Goal: Task Accomplishment & Management: Complete application form

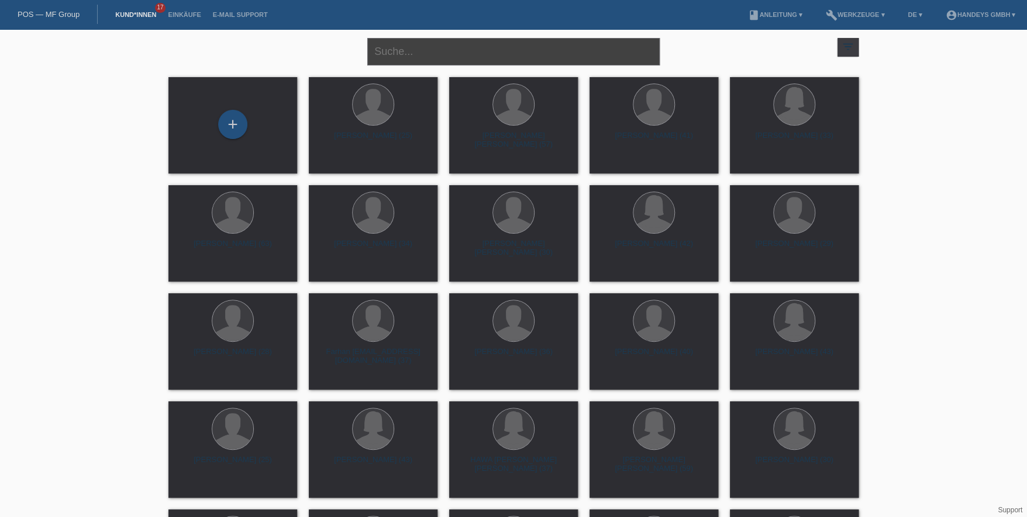
click at [405, 52] on input "text" at bounding box center [513, 51] width 292 height 27
type input "K"
type input "keroshan"
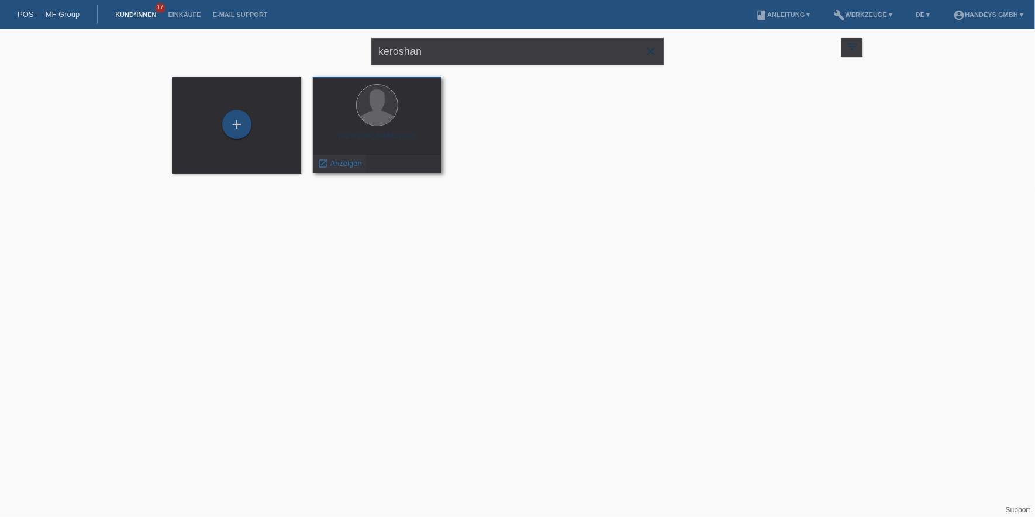
click at [340, 170] on div "launch Anzeigen" at bounding box center [339, 164] width 53 height 18
click at [347, 161] on span "Anzeigen" at bounding box center [346, 163] width 32 height 9
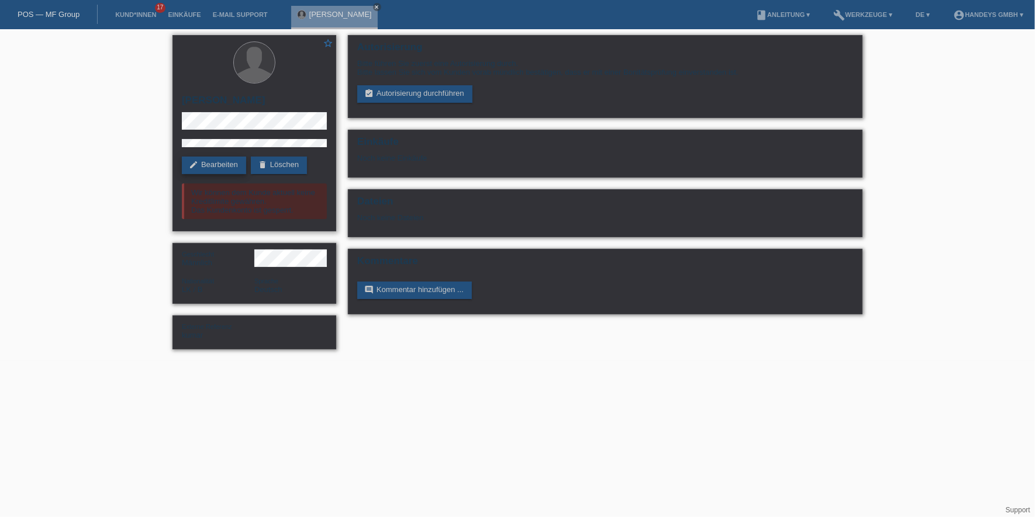
click at [189, 161] on icon "edit" at bounding box center [193, 164] width 9 height 9
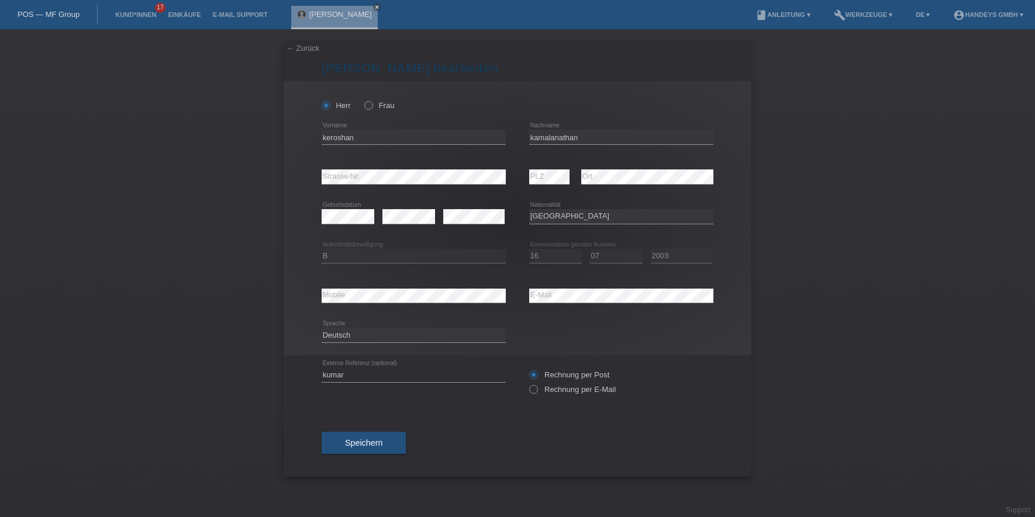
select select "LK"
select select "B"
select select "16"
select select "07"
select select "2003"
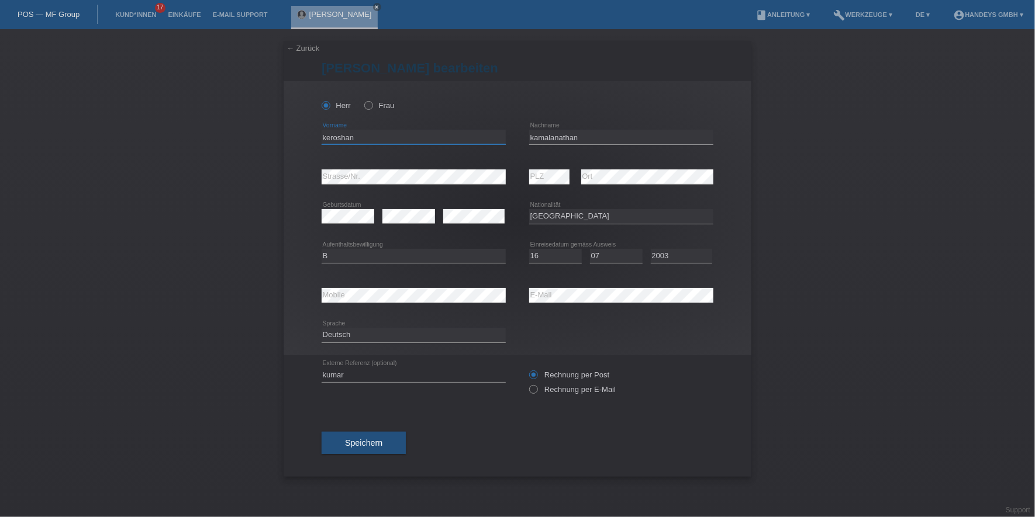
click at [330, 130] on input "keroshan" at bounding box center [414, 137] width 184 height 15
click at [532, 139] on input "kamalanathan" at bounding box center [621, 137] width 184 height 15
drag, startPoint x: 619, startPoint y: 139, endPoint x: 527, endPoint y: 139, distance: 91.2
click at [527, 139] on div "keroshan error Vorname Kamalanathan error Nachname" at bounding box center [518, 138] width 392 height 40
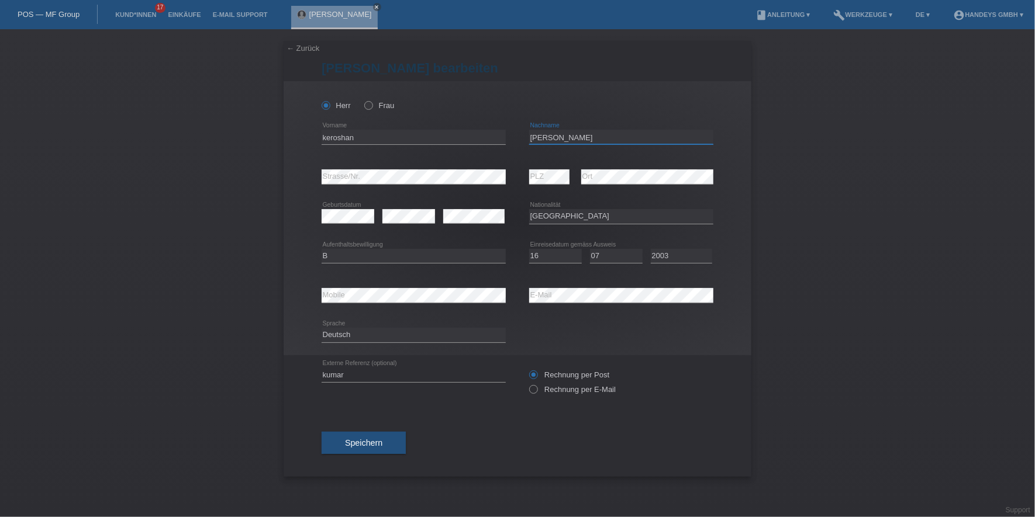
type input "Kamalanathan"
click at [356, 441] on span "Speichern" at bounding box center [363, 443] width 37 height 9
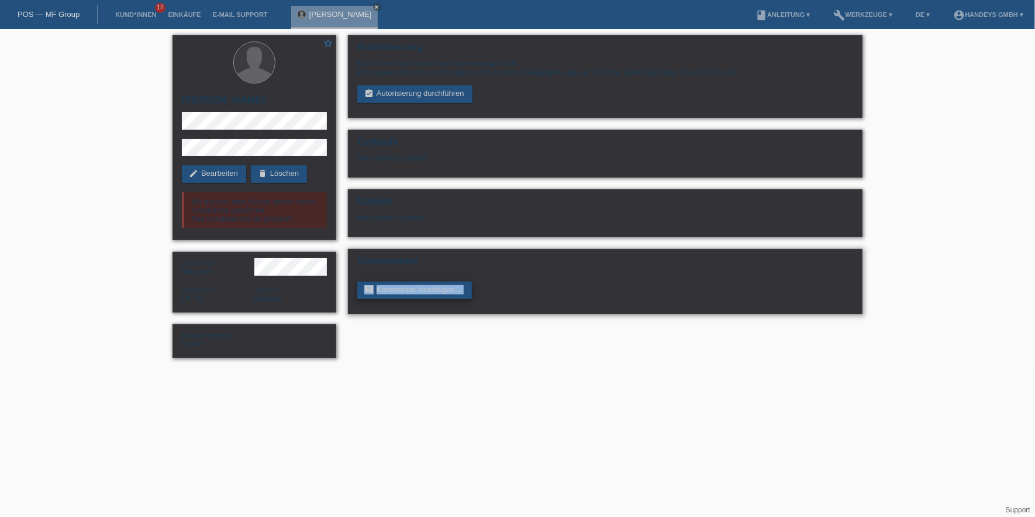
click at [360, 294] on div "Kommentare comment Kommentar hinzufügen ..." at bounding box center [605, 281] width 515 height 65
click at [191, 163] on div "star_border keroshan Kamalanathan edit Bearbeiten delete Löschen Wir können dem…" at bounding box center [254, 137] width 164 height 205
click at [194, 173] on icon "edit" at bounding box center [193, 173] width 9 height 9
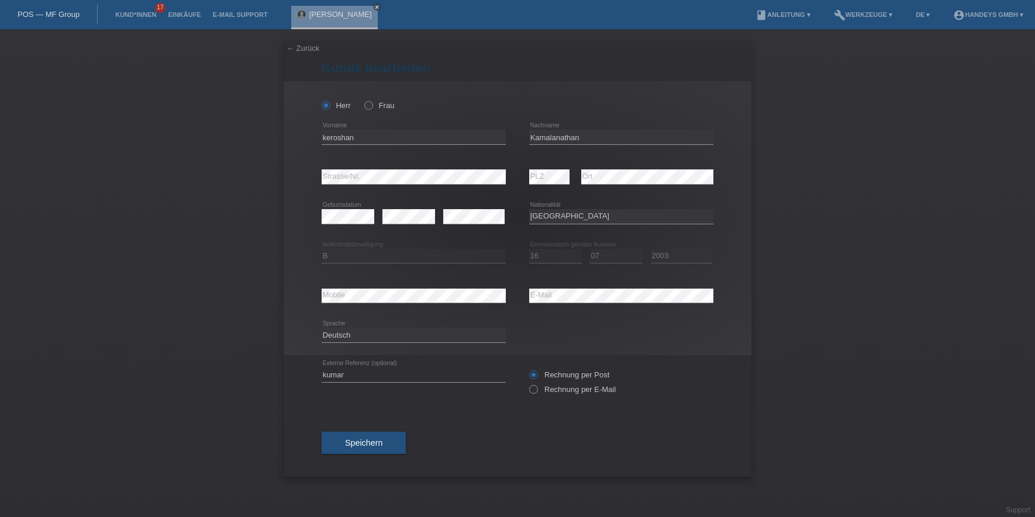
select select "LK"
select select "B"
select select "16"
select select "07"
select select "2003"
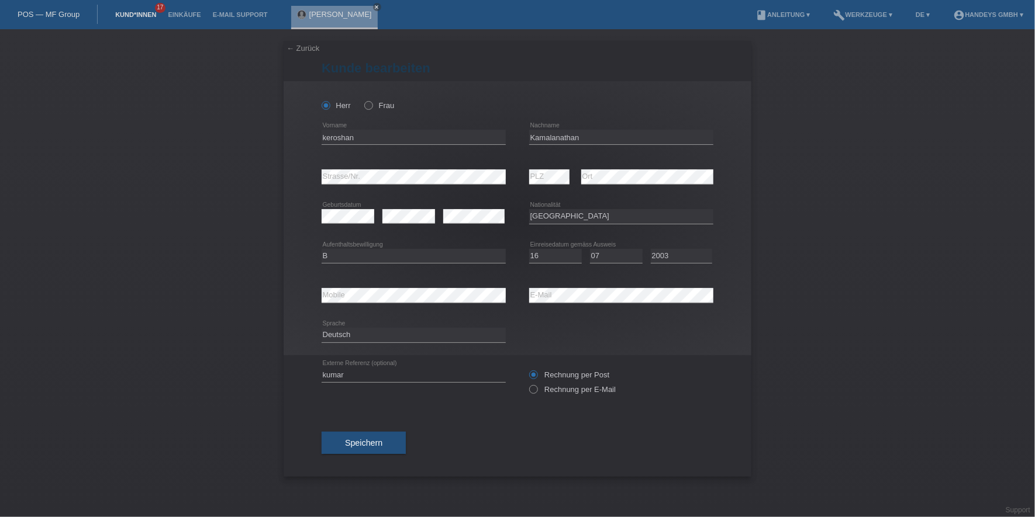
click at [135, 11] on link "Kund*innen" at bounding box center [135, 14] width 53 height 7
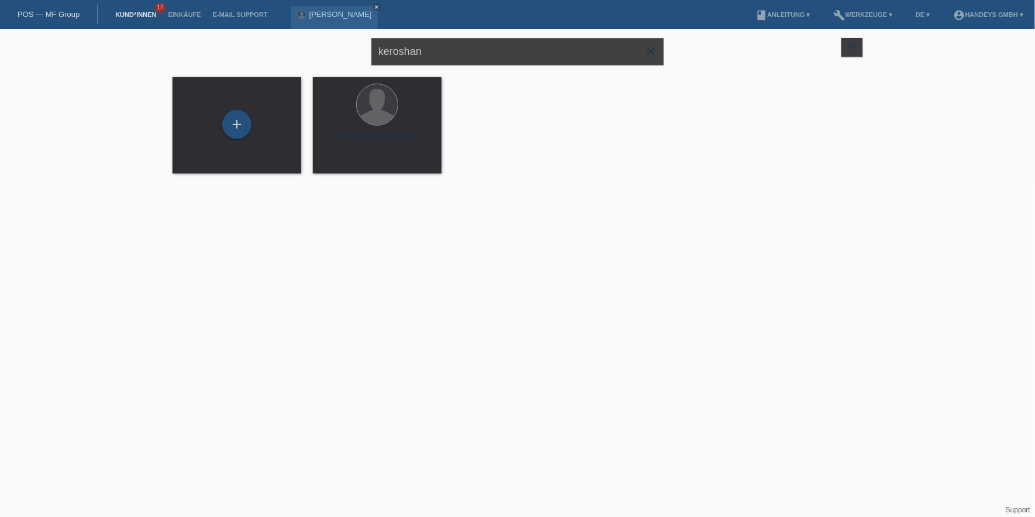
drag, startPoint x: 465, startPoint y: 54, endPoint x: 354, endPoint y: 53, distance: 111.7
click at [354, 53] on div "keroshan close filter_list view_module Alle Kund*innen anzeigen star Markierte …" at bounding box center [518, 50] width 702 height 42
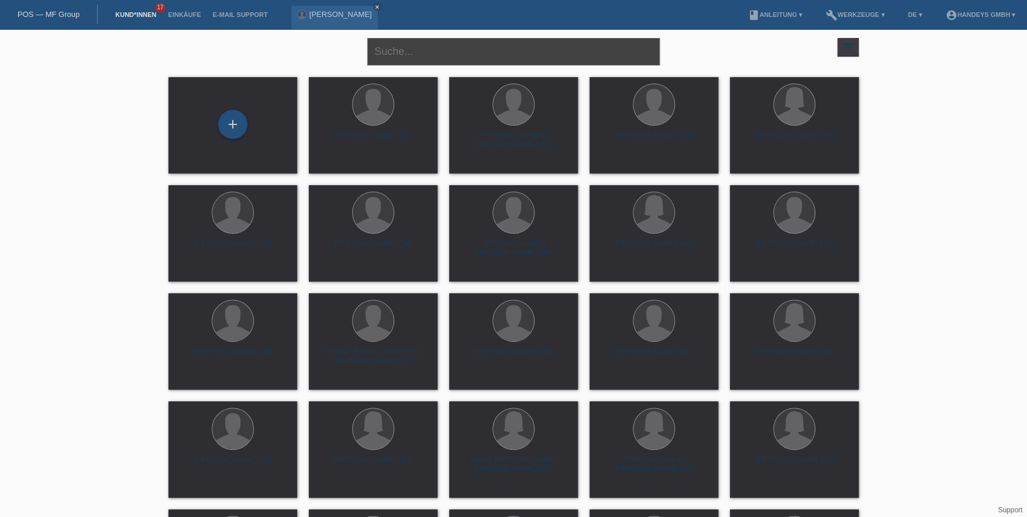
click at [438, 48] on input "text" at bounding box center [513, 51] width 292 height 27
type input "bucher katharina"
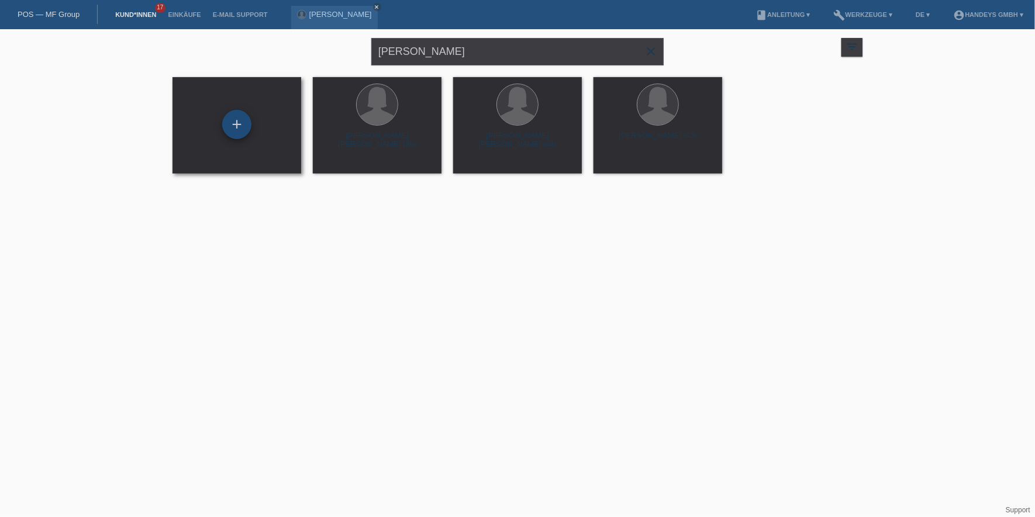
click at [242, 121] on div "+" at bounding box center [236, 124] width 29 height 29
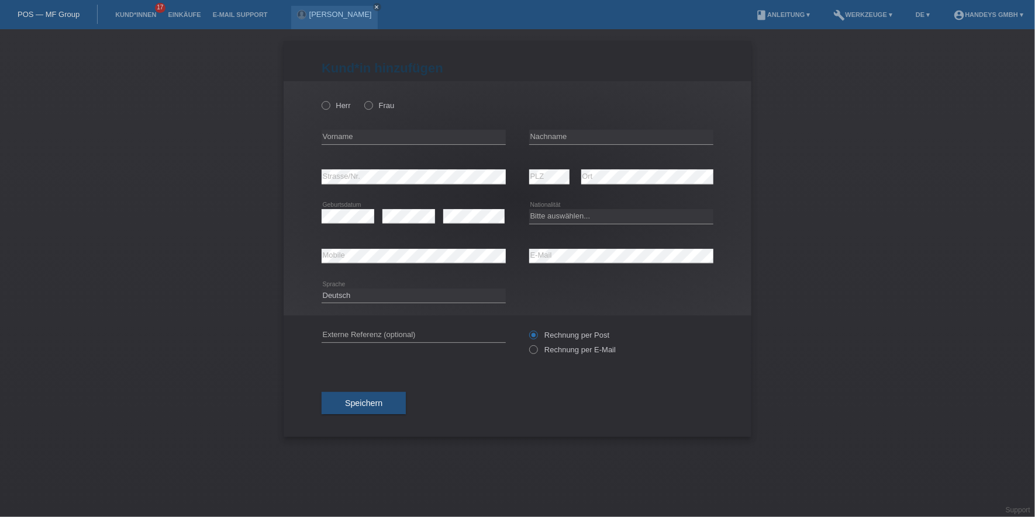
click at [375, 110] on div "Herr Frau" at bounding box center [414, 106] width 184 height 24
click at [376, 107] on label "Frau" at bounding box center [379, 105] width 30 height 9
click at [372, 107] on input "Frau" at bounding box center [368, 105] width 8 height 8
radio input "true"
click at [367, 139] on input "text" at bounding box center [414, 137] width 184 height 15
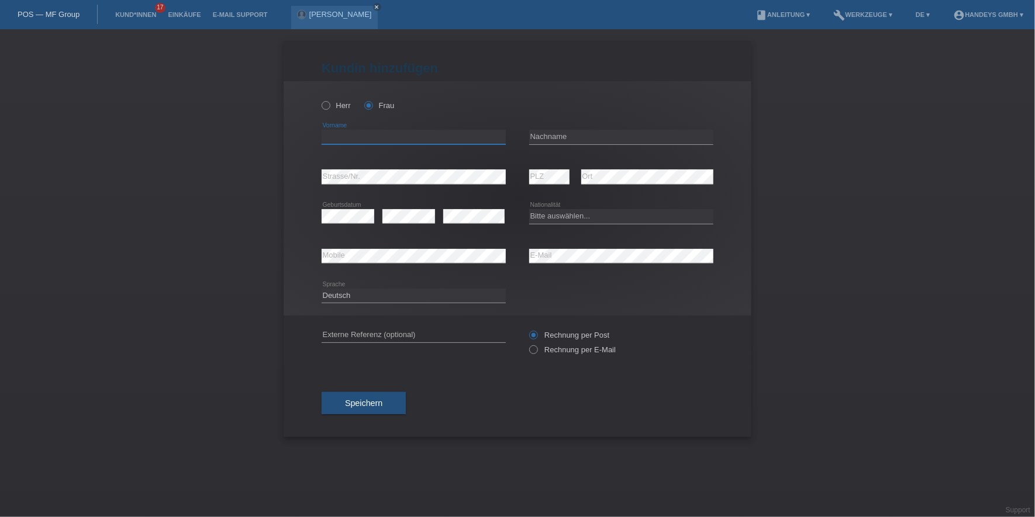
paste input "[PERSON_NAME]"
type input "[PERSON_NAME]"
click at [567, 138] on input "text" at bounding box center [621, 137] width 184 height 15
paste input "Bucher"
type input "Bucher"
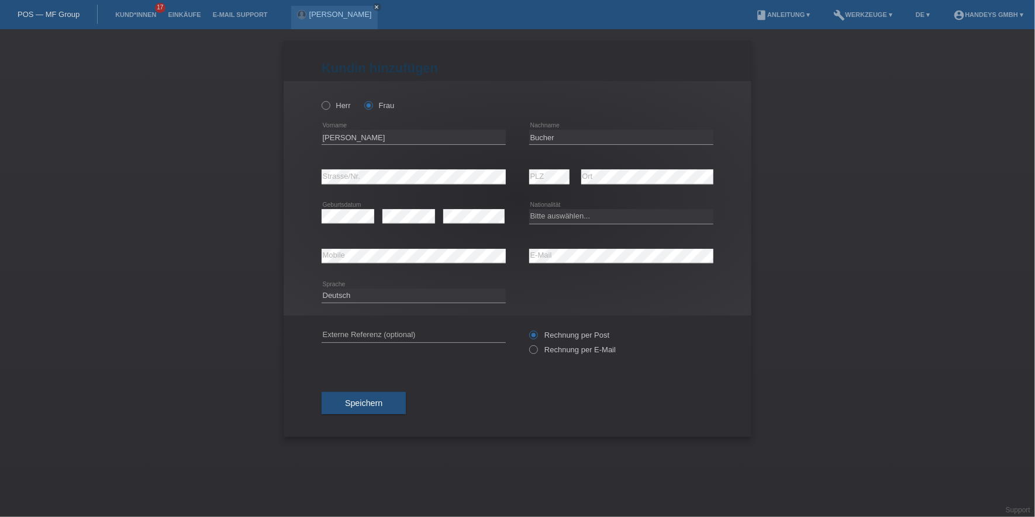
click at [420, 168] on div "error Strasse/Nr." at bounding box center [414, 177] width 184 height 40
select select "CH"
click at [350, 247] on div "error Mobile" at bounding box center [414, 257] width 184 height 40
click at [370, 336] on input "text" at bounding box center [414, 335] width 184 height 15
type input "DERYA"
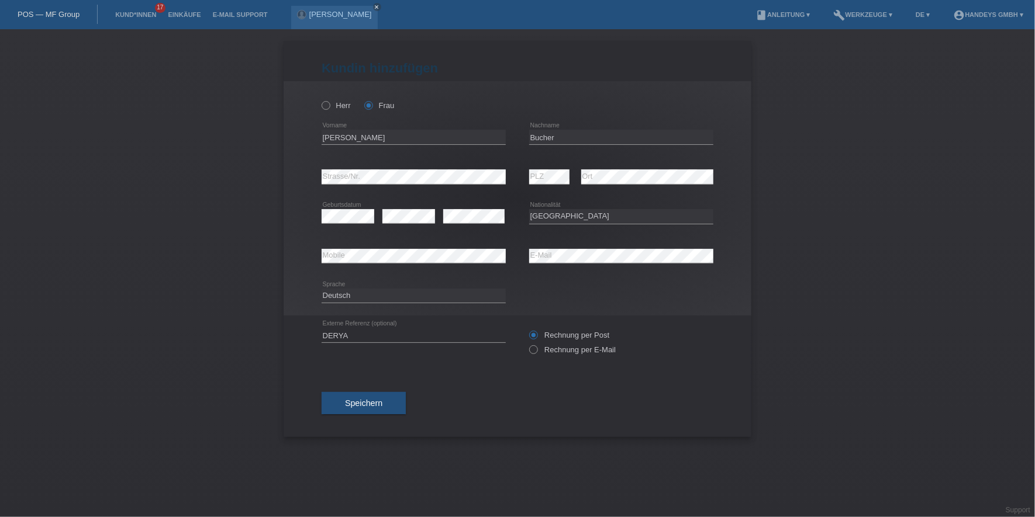
click at [313, 389] on div "Kund*in hinzufügen Kunde hinzufügen Kundin hinzufügen Herr Frau Katharina error…" at bounding box center [518, 239] width 468 height 396
click at [368, 396] on button "Speichern" at bounding box center [364, 403] width 84 height 22
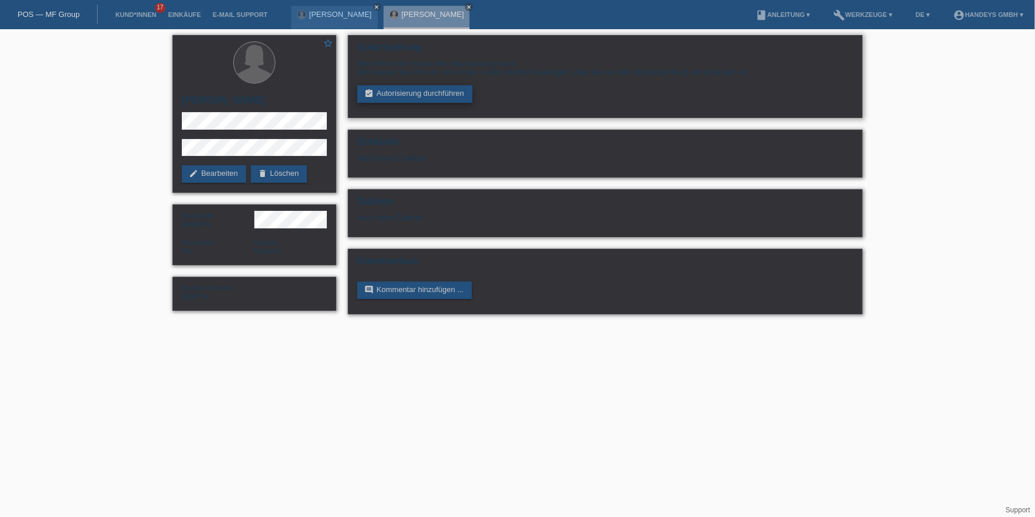
click at [429, 96] on link "assignment_turned_in Autorisierung durchführen" at bounding box center [414, 94] width 115 height 18
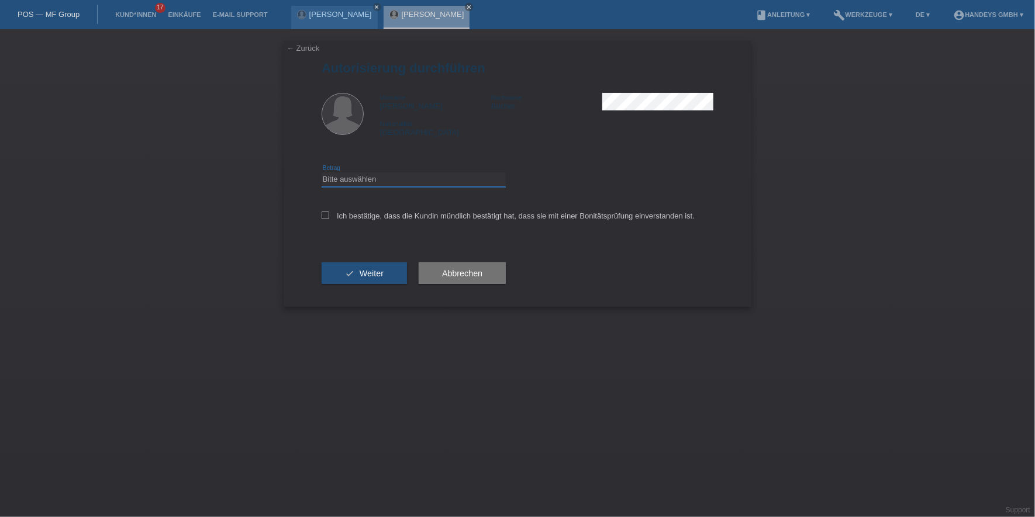
click at [410, 182] on select "Bitte auswählen CHF 1.00 - CHF 499.00 CHF 500.00 - CHF 1'999.00 CHF 2'000.00 - …" at bounding box center [414, 179] width 184 height 14
select select "3"
click at [322, 172] on select "Bitte auswählen CHF 1.00 - CHF 499.00 CHF 500.00 - CHF 1'999.00 CHF 2'000.00 - …" at bounding box center [414, 179] width 184 height 14
click at [401, 217] on label "Ich bestätige, dass die Kundin mündlich bestätigt hat, dass sie mit einer Bonit…" at bounding box center [508, 216] width 373 height 9
click at [329, 217] on input "Ich bestätige, dass die Kundin mündlich bestätigt hat, dass sie mit einer Bonit…" at bounding box center [326, 216] width 8 height 8
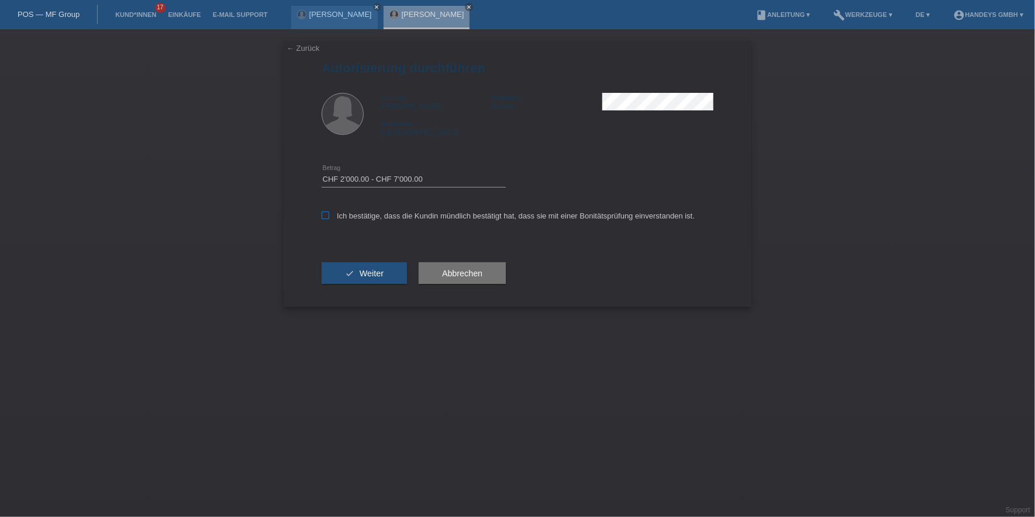
checkbox input "true"
click at [358, 282] on button "check Weiter" at bounding box center [364, 274] width 85 height 22
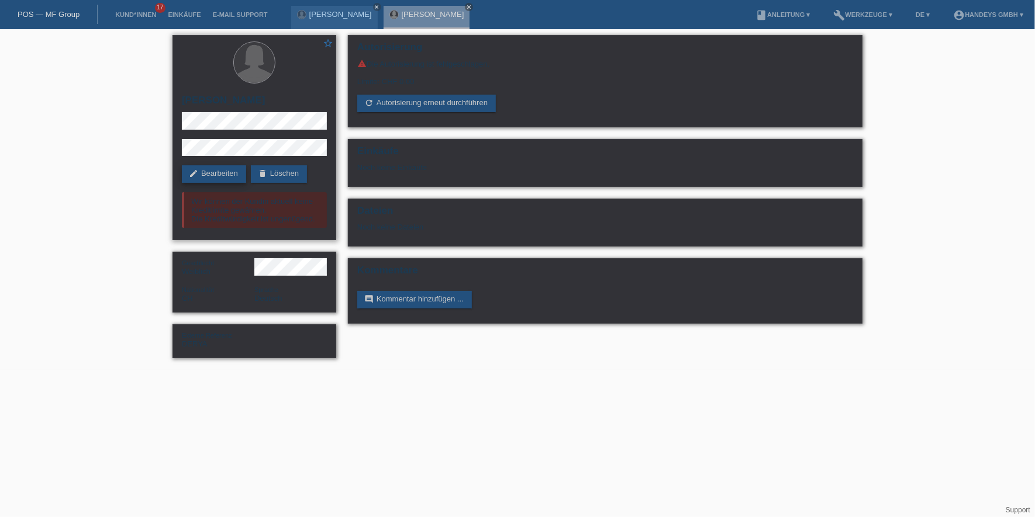
click at [230, 174] on link "edit Bearbeiten" at bounding box center [214, 174] width 64 height 18
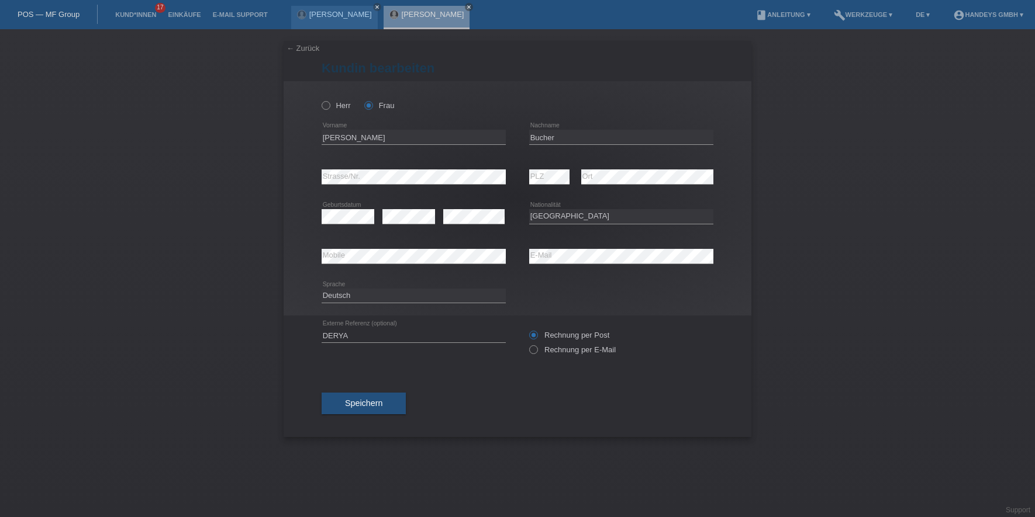
select select "CH"
click at [355, 137] on input "[PERSON_NAME]" at bounding box center [414, 137] width 184 height 15
click at [539, 133] on input "Bucher" at bounding box center [621, 137] width 184 height 15
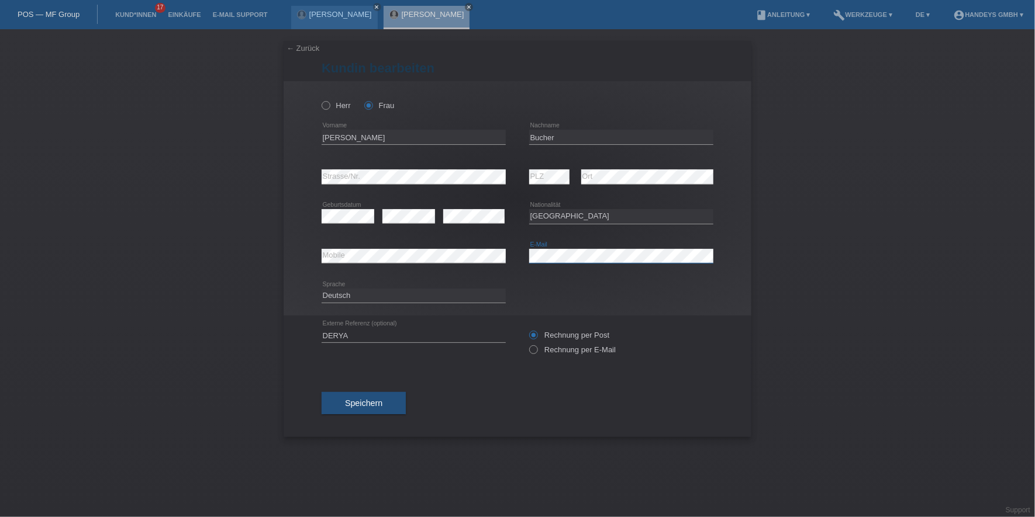
click at [519, 257] on div "error Mobile error E-Mail" at bounding box center [518, 257] width 392 height 40
